Goal: Browse casually: Explore the website without a specific task or goal

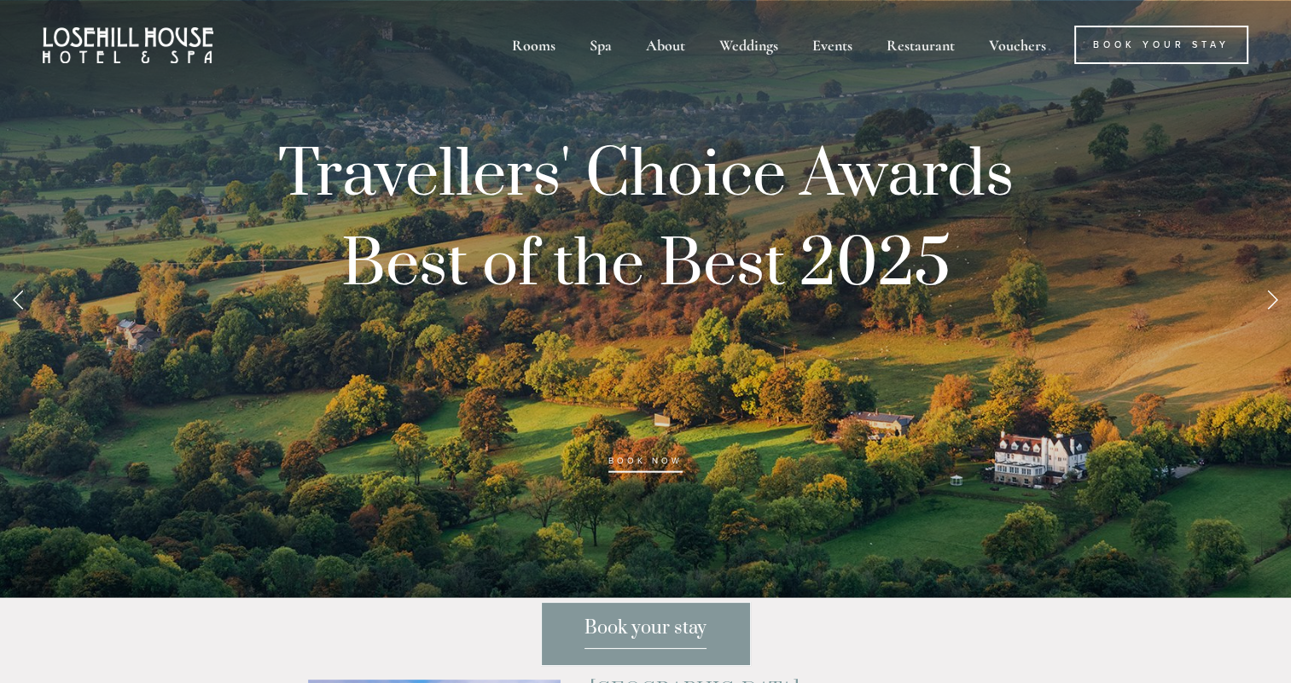
click at [1270, 309] on link "Next Slide" at bounding box center [1272, 298] width 38 height 51
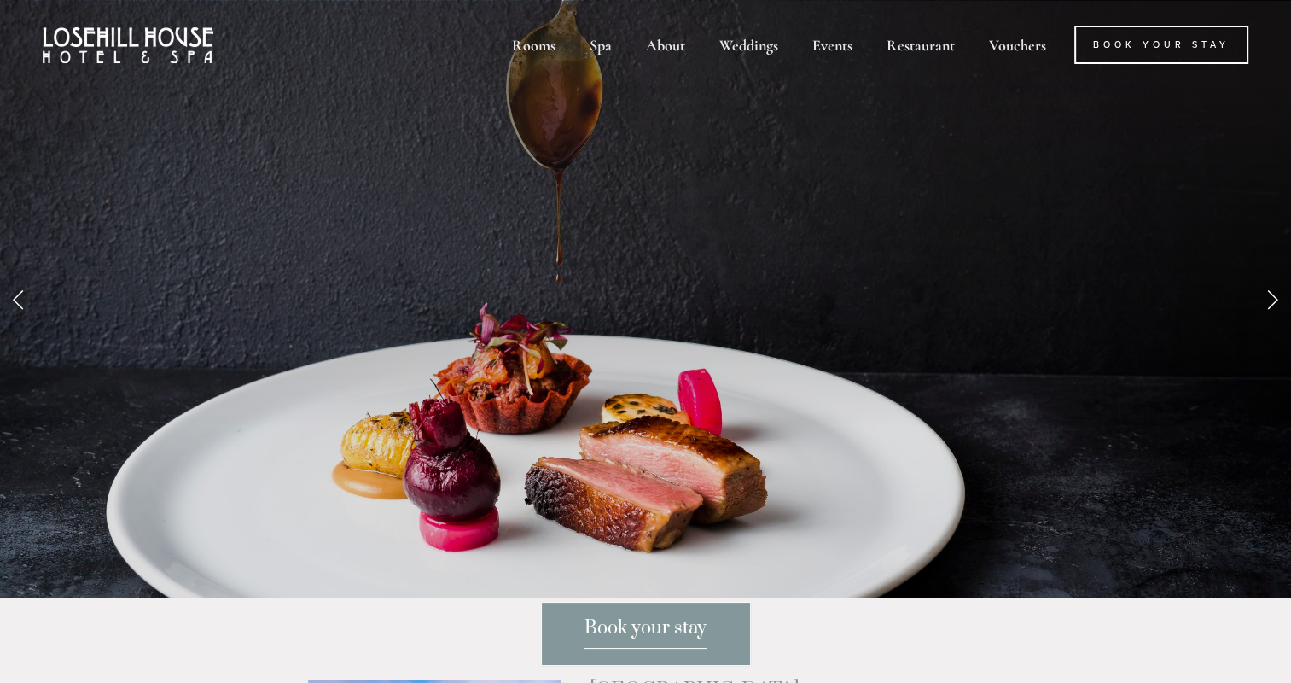
click at [1270, 309] on link "Next Slide" at bounding box center [1272, 298] width 38 height 51
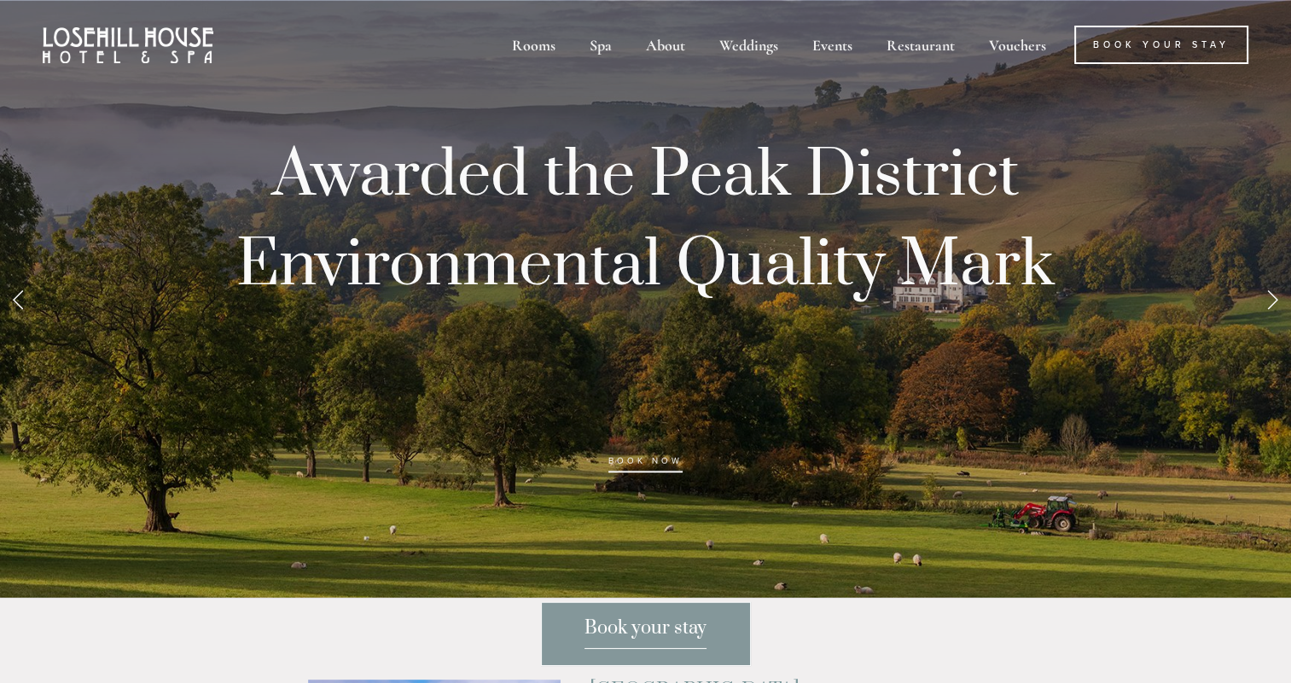
click at [1270, 309] on link "Next Slide" at bounding box center [1272, 298] width 38 height 51
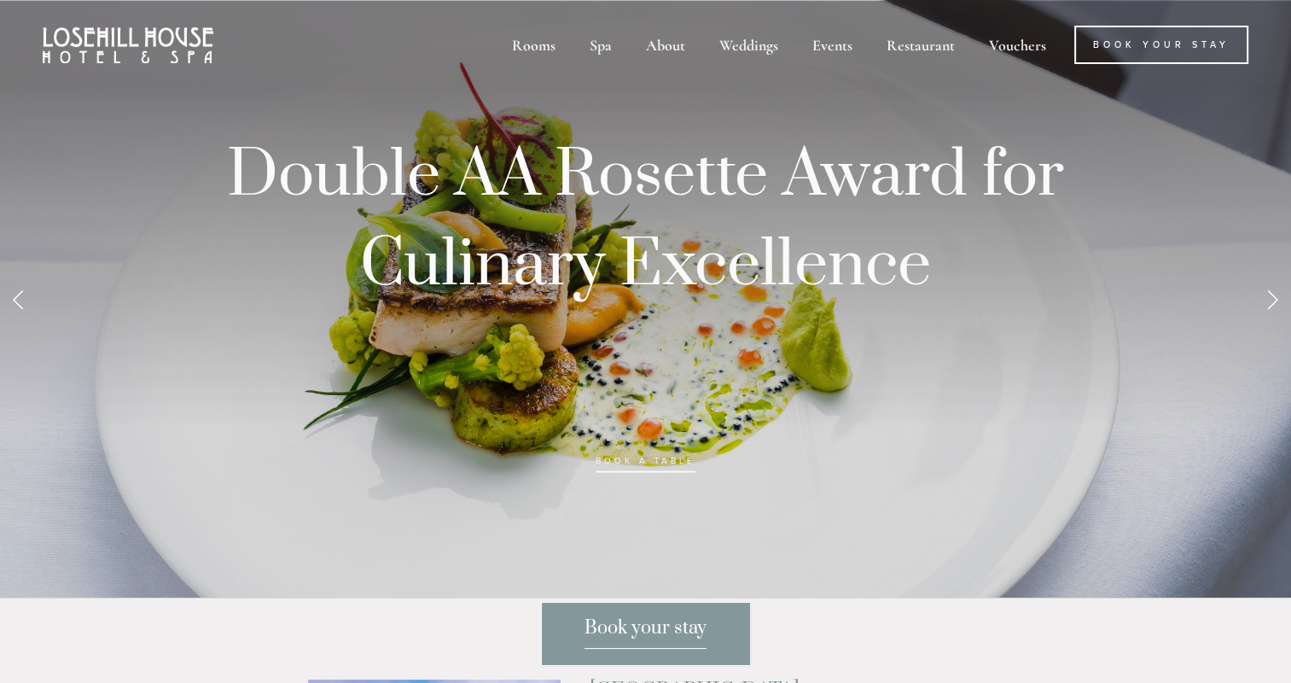
click at [1270, 309] on link "Next Slide" at bounding box center [1272, 298] width 38 height 51
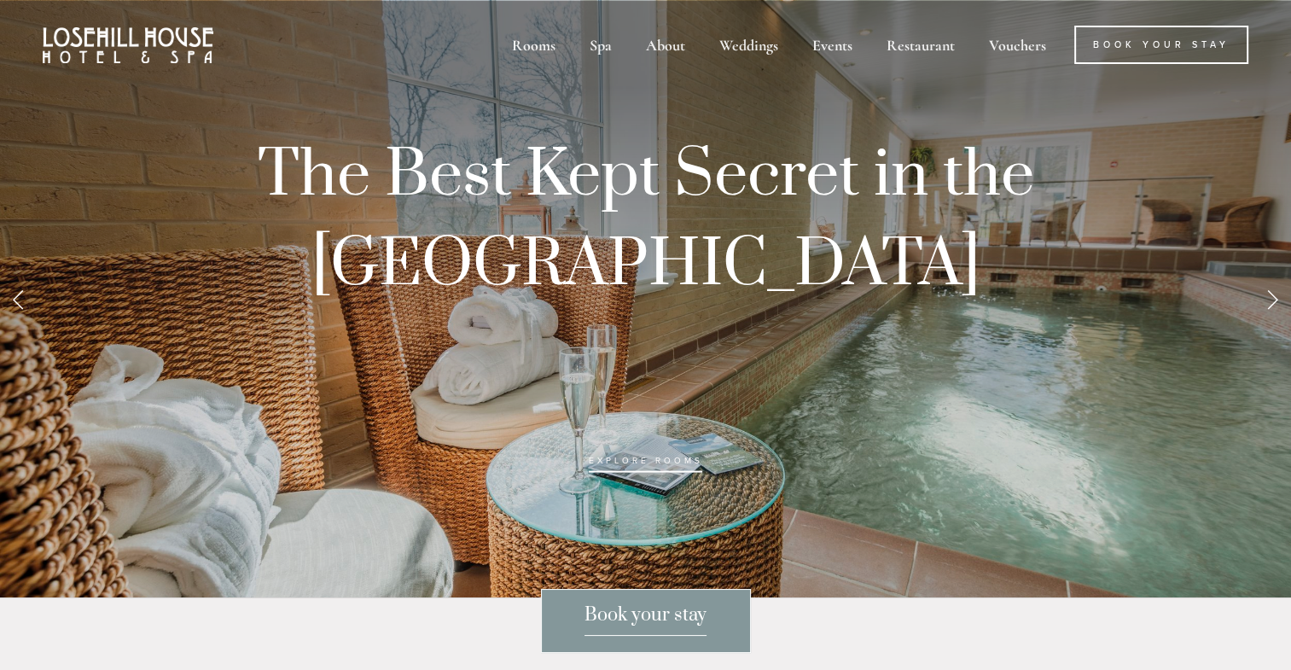
click at [1270, 309] on div at bounding box center [645, 335] width 1291 height 670
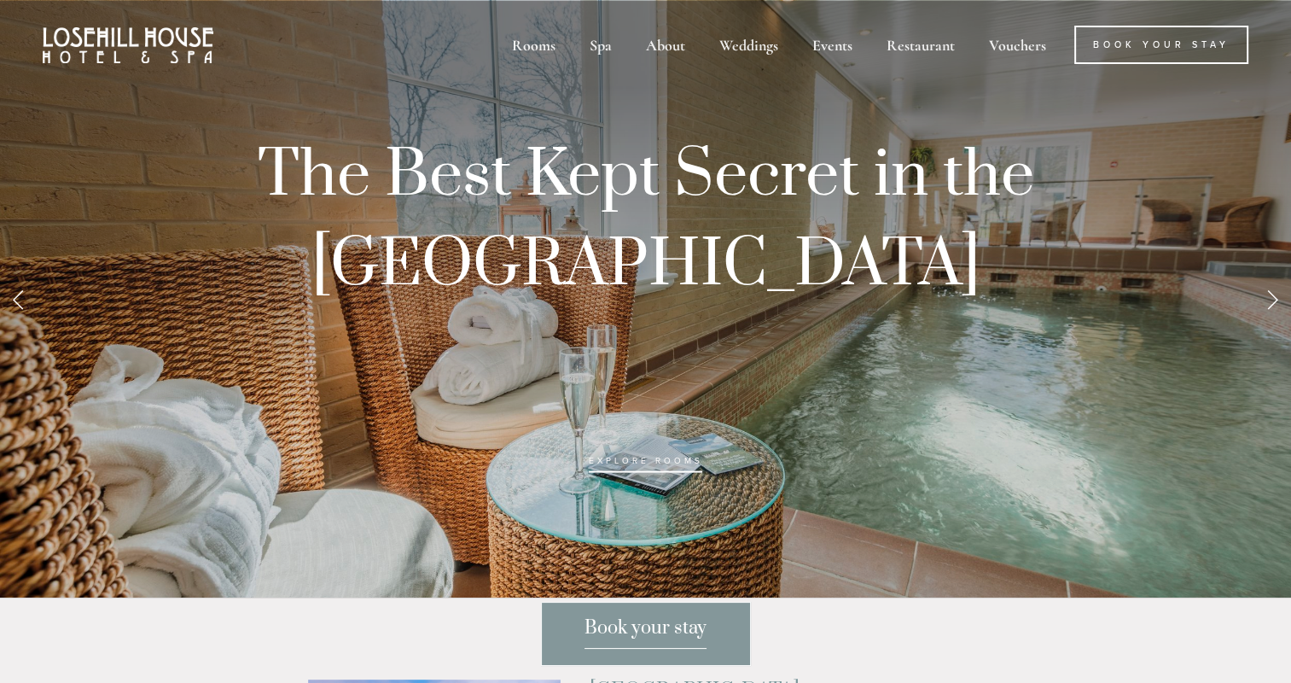
click at [1270, 307] on link "Next Slide" at bounding box center [1272, 298] width 38 height 51
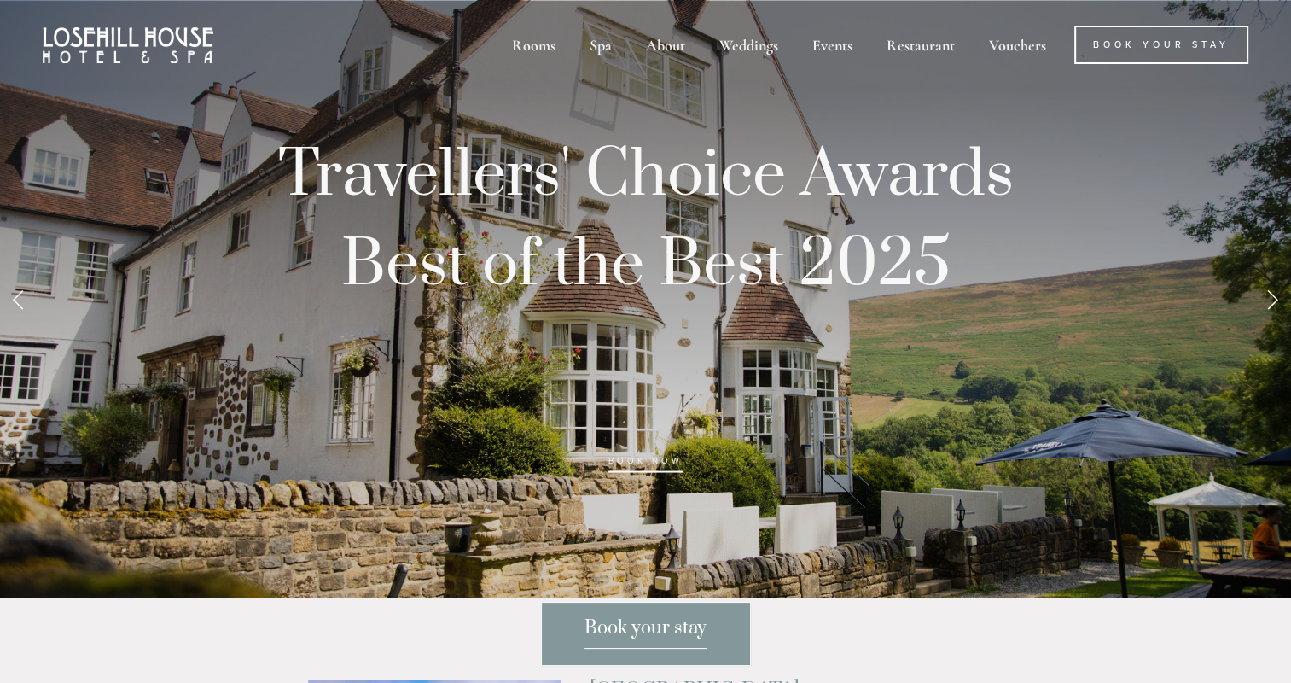
click at [1270, 307] on link "Next Slide" at bounding box center [1272, 298] width 38 height 51
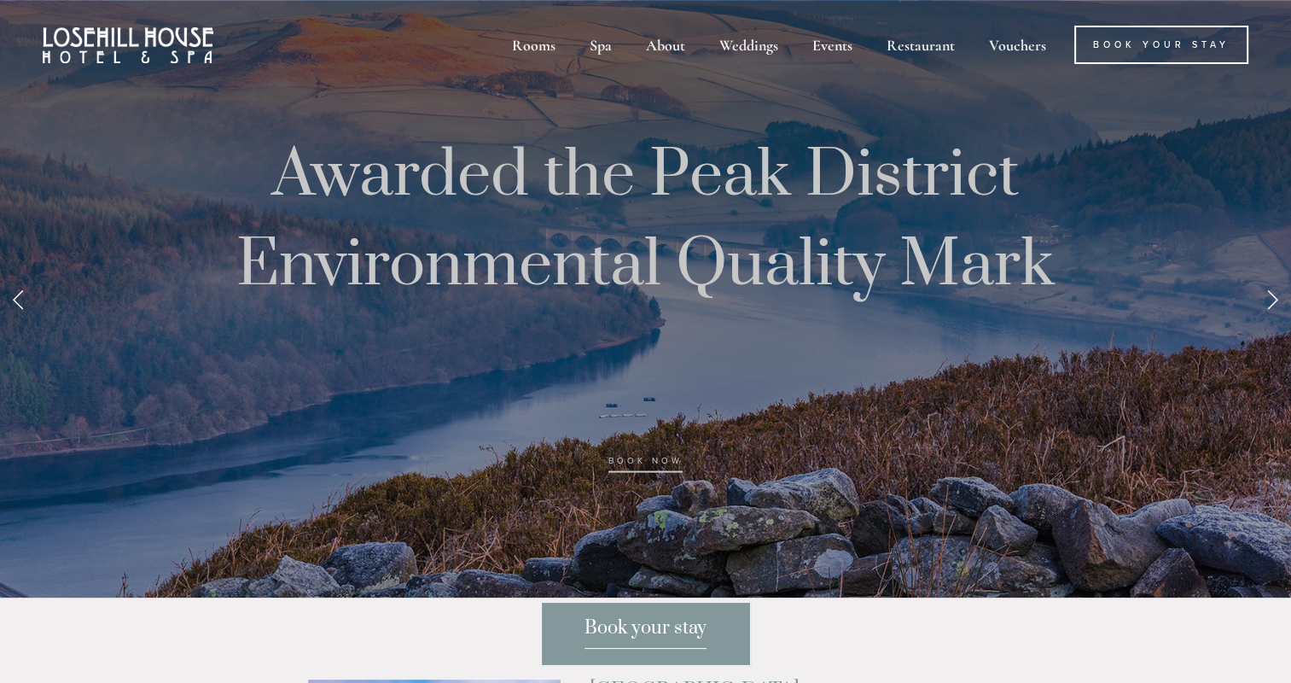
click at [1270, 307] on link "Next Slide" at bounding box center [1272, 298] width 38 height 51
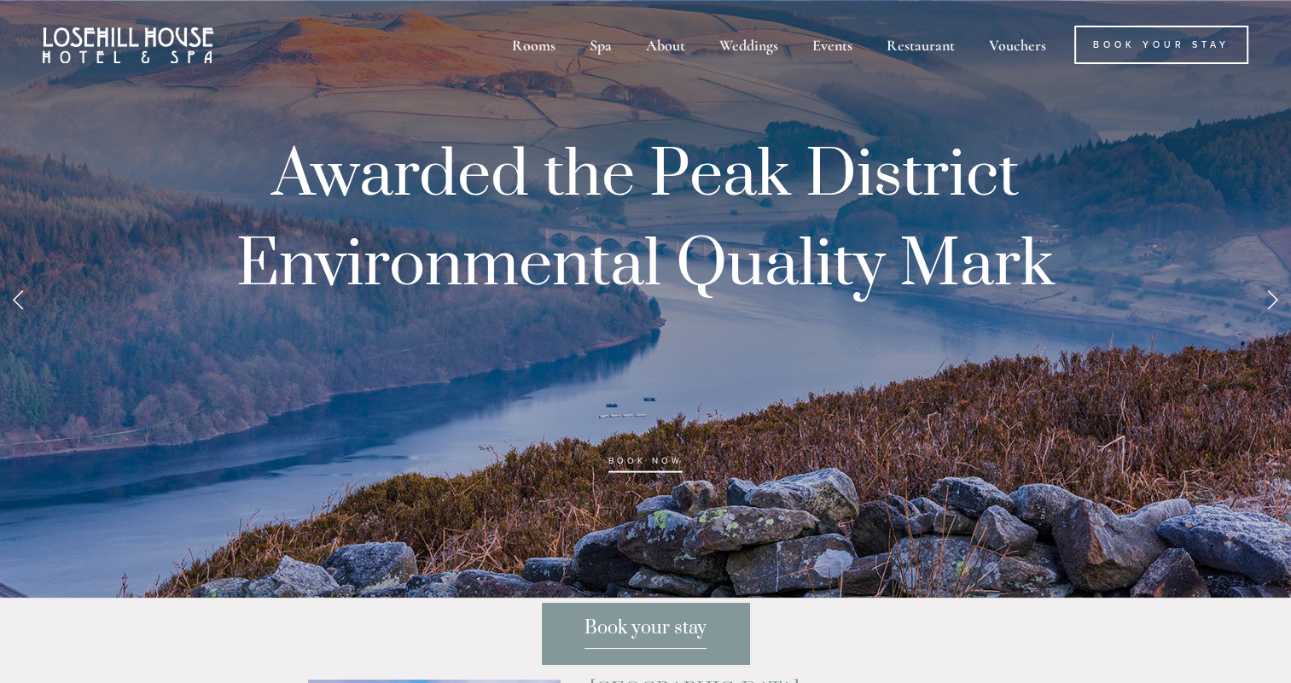
click at [1270, 307] on link "Next Slide" at bounding box center [1272, 298] width 38 height 51
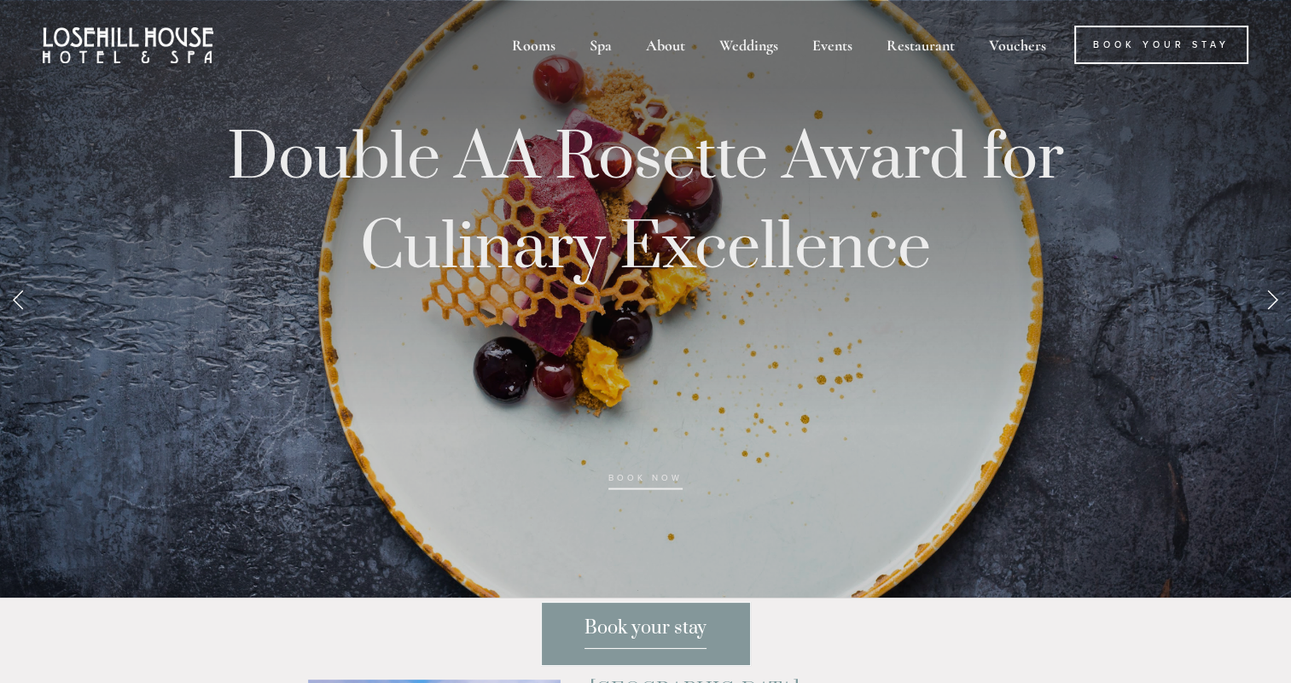
click at [1270, 307] on link "Next Slide" at bounding box center [1272, 298] width 38 height 51
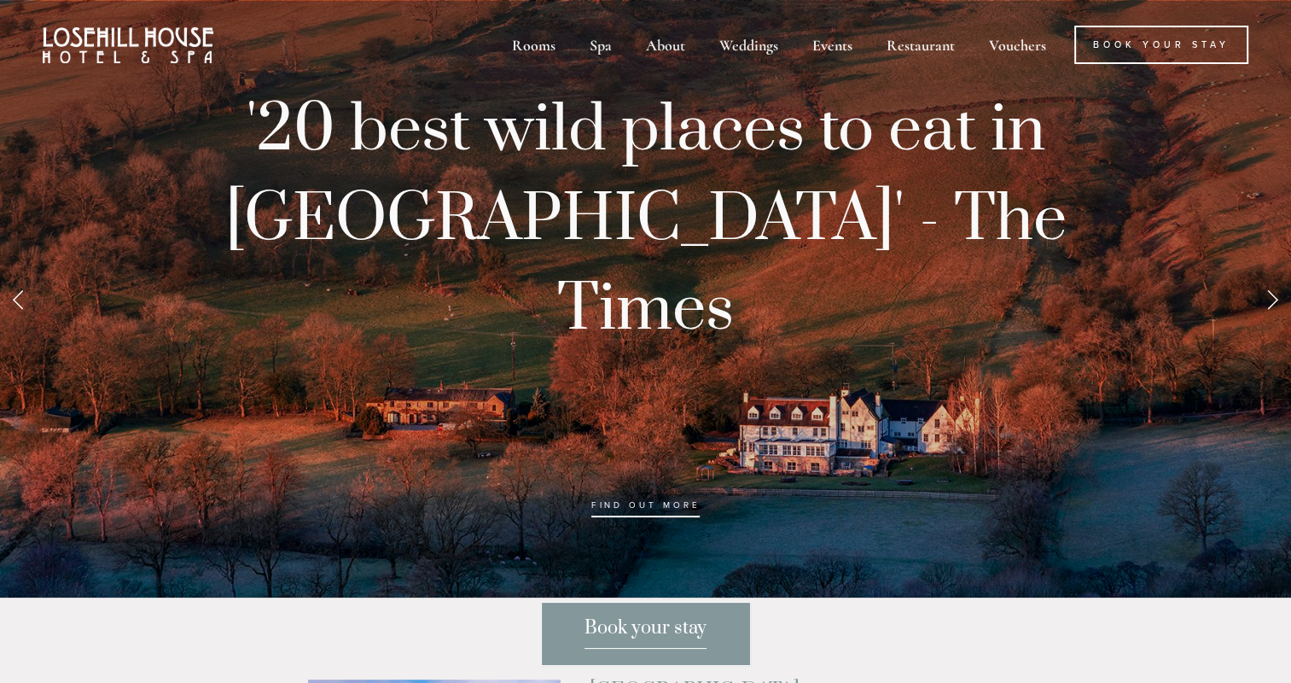
click at [1270, 307] on link "Next Slide" at bounding box center [1272, 298] width 38 height 51
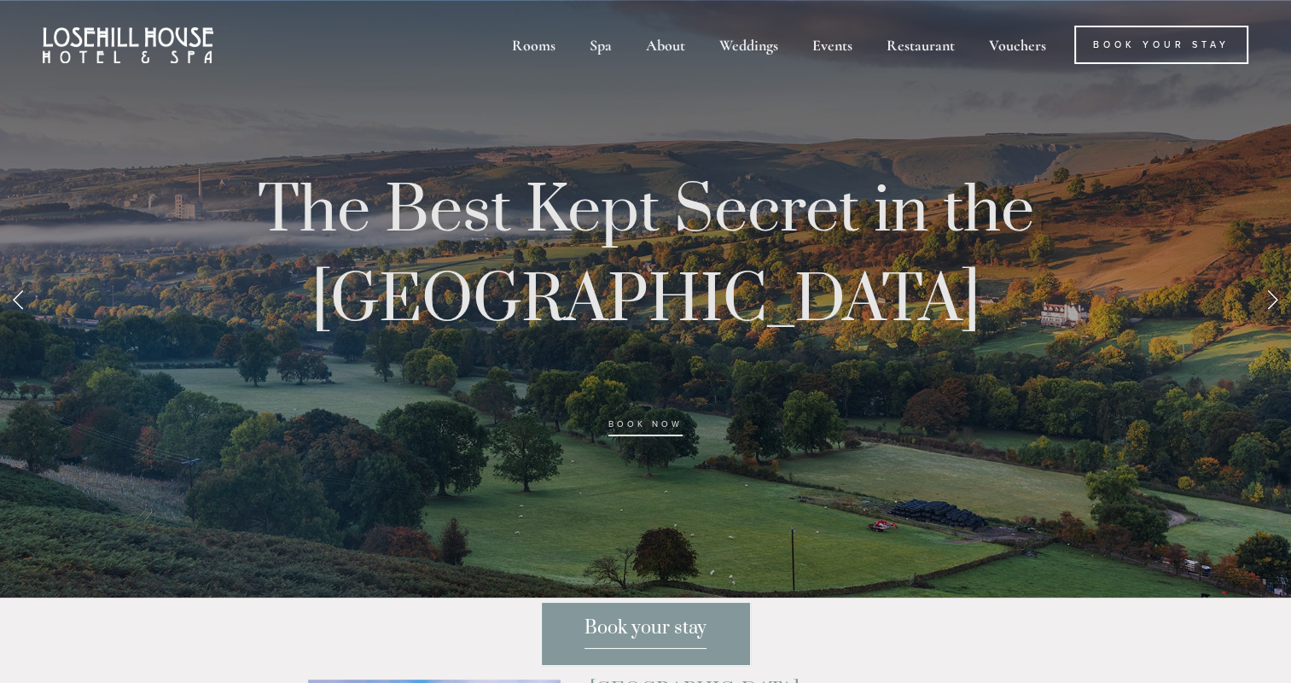
click at [1270, 307] on link "Next Slide" at bounding box center [1272, 298] width 38 height 51
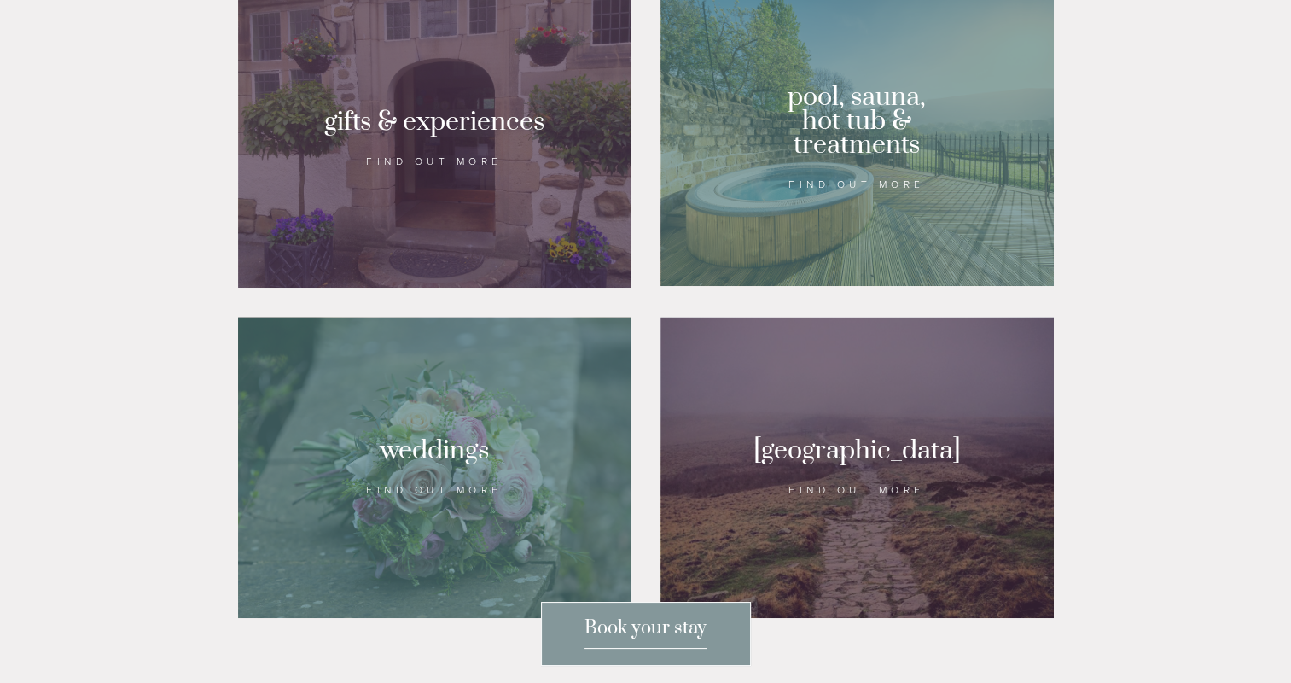
scroll to position [1536, 0]
